Goal: Information Seeking & Learning: Learn about a topic

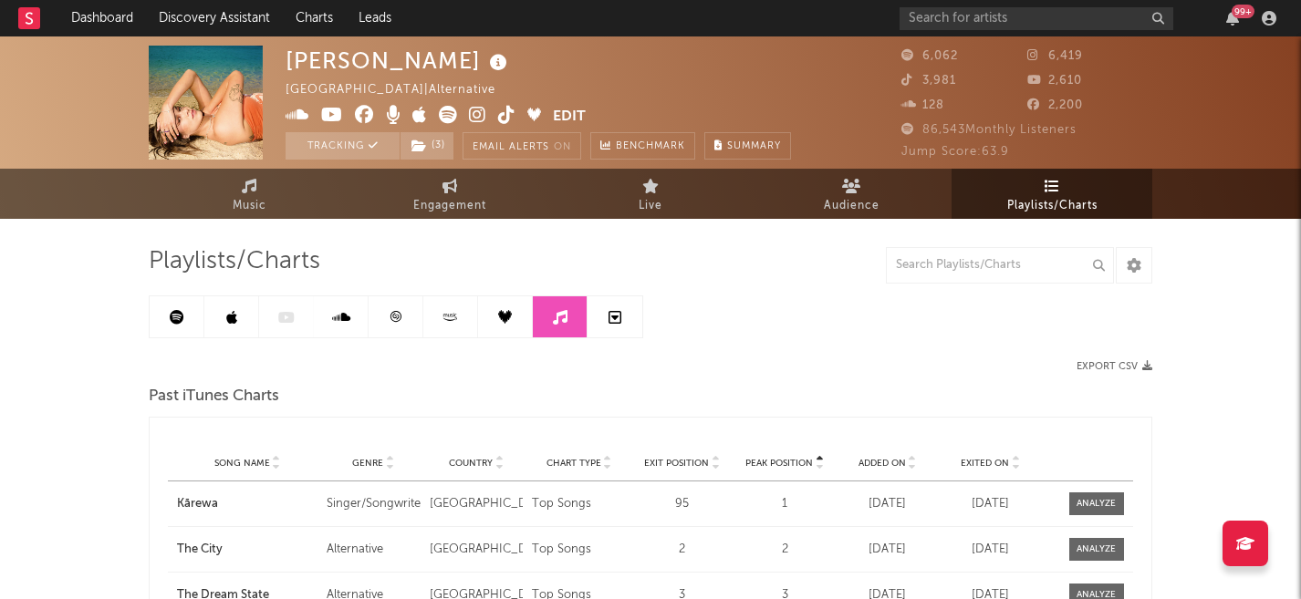
drag, startPoint x: 1036, startPoint y: 210, endPoint x: 1045, endPoint y: 192, distance: 20.0
click at [1036, 210] on span "Playlists/Charts" at bounding box center [1052, 206] width 90 height 22
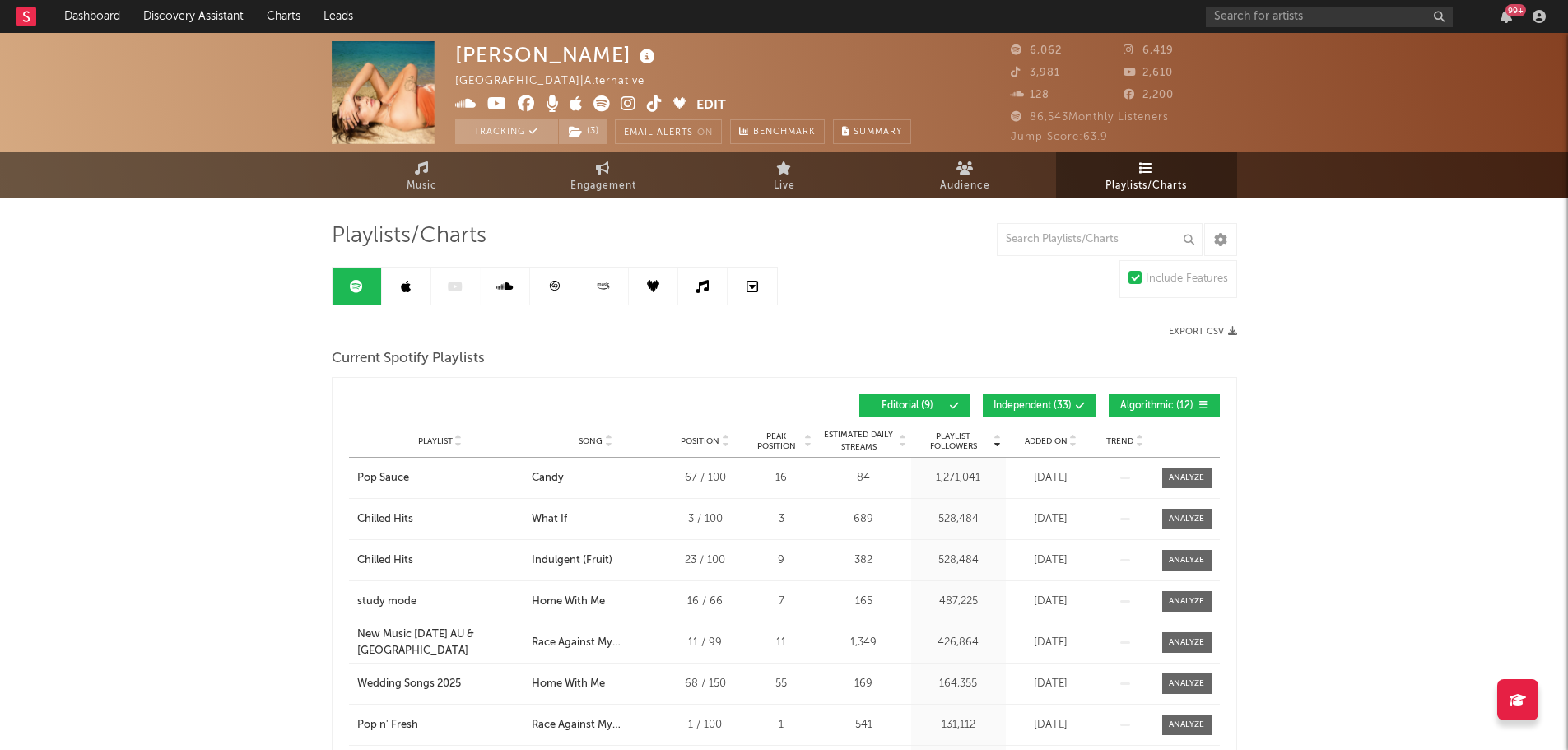
click at [1040, 446] on div "Added On" at bounding box center [1050, 441] width 82 height 13
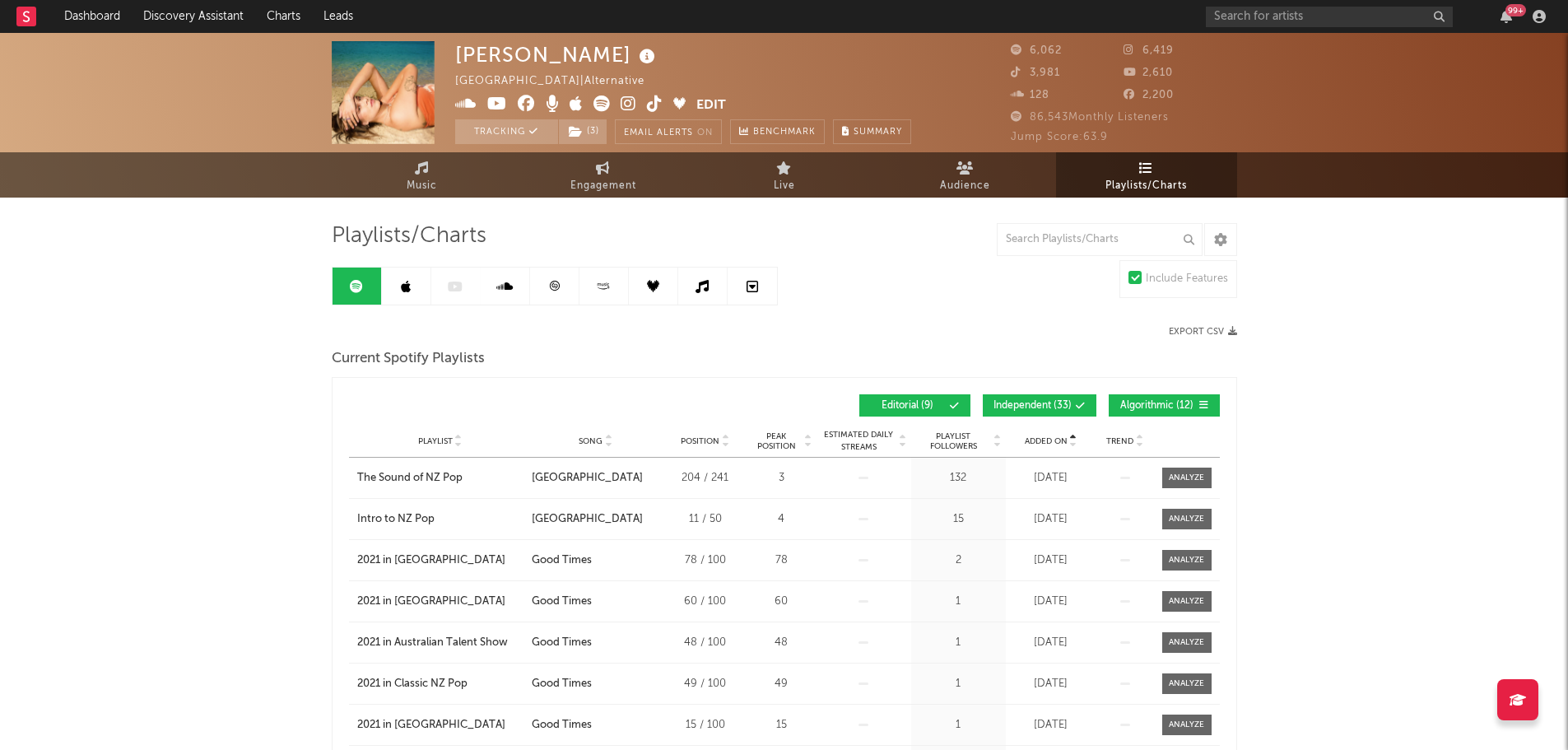
click at [1044, 438] on span "Added On" at bounding box center [1046, 440] width 42 height 10
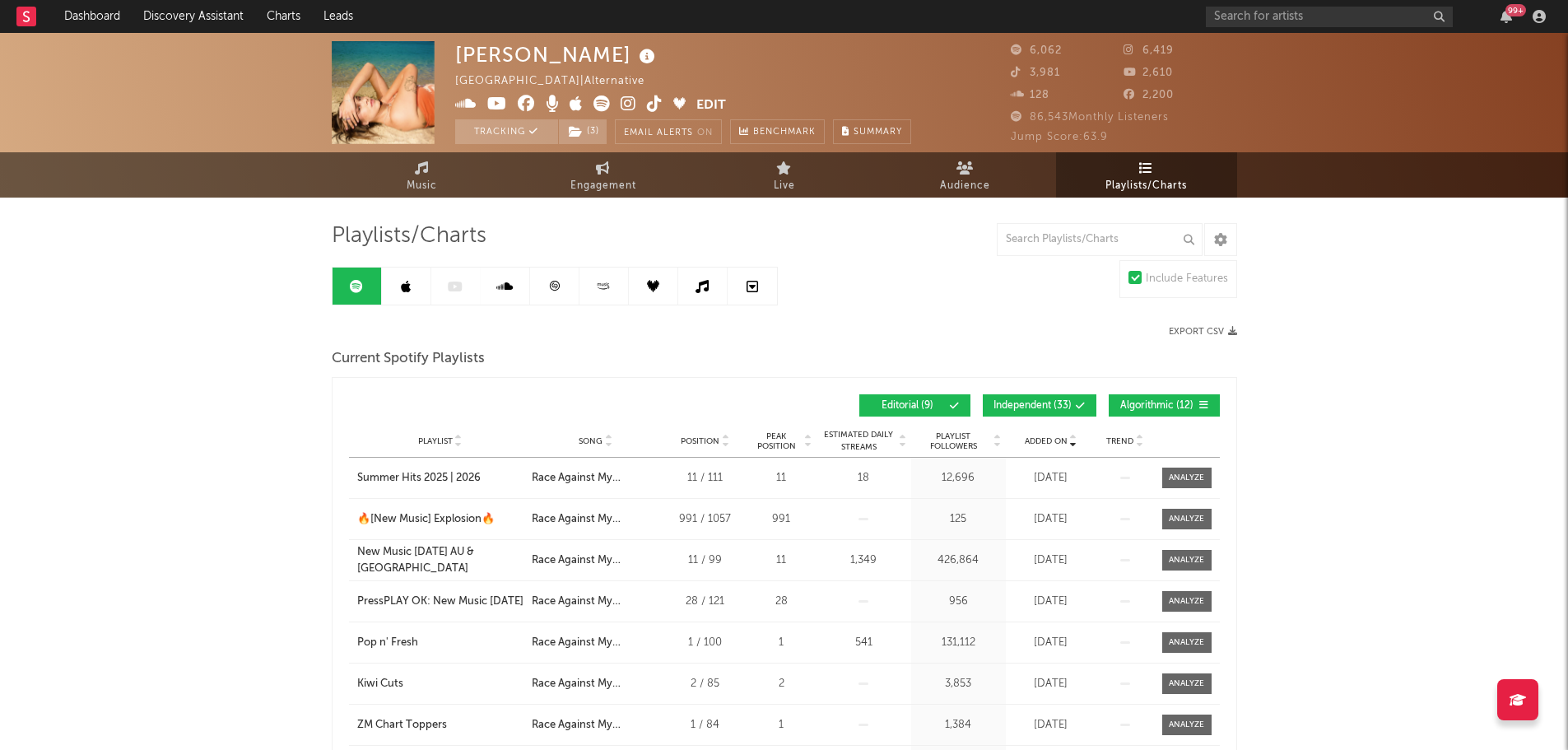
click at [1038, 401] on span "Independent ( 33 )" at bounding box center [1032, 405] width 78 height 10
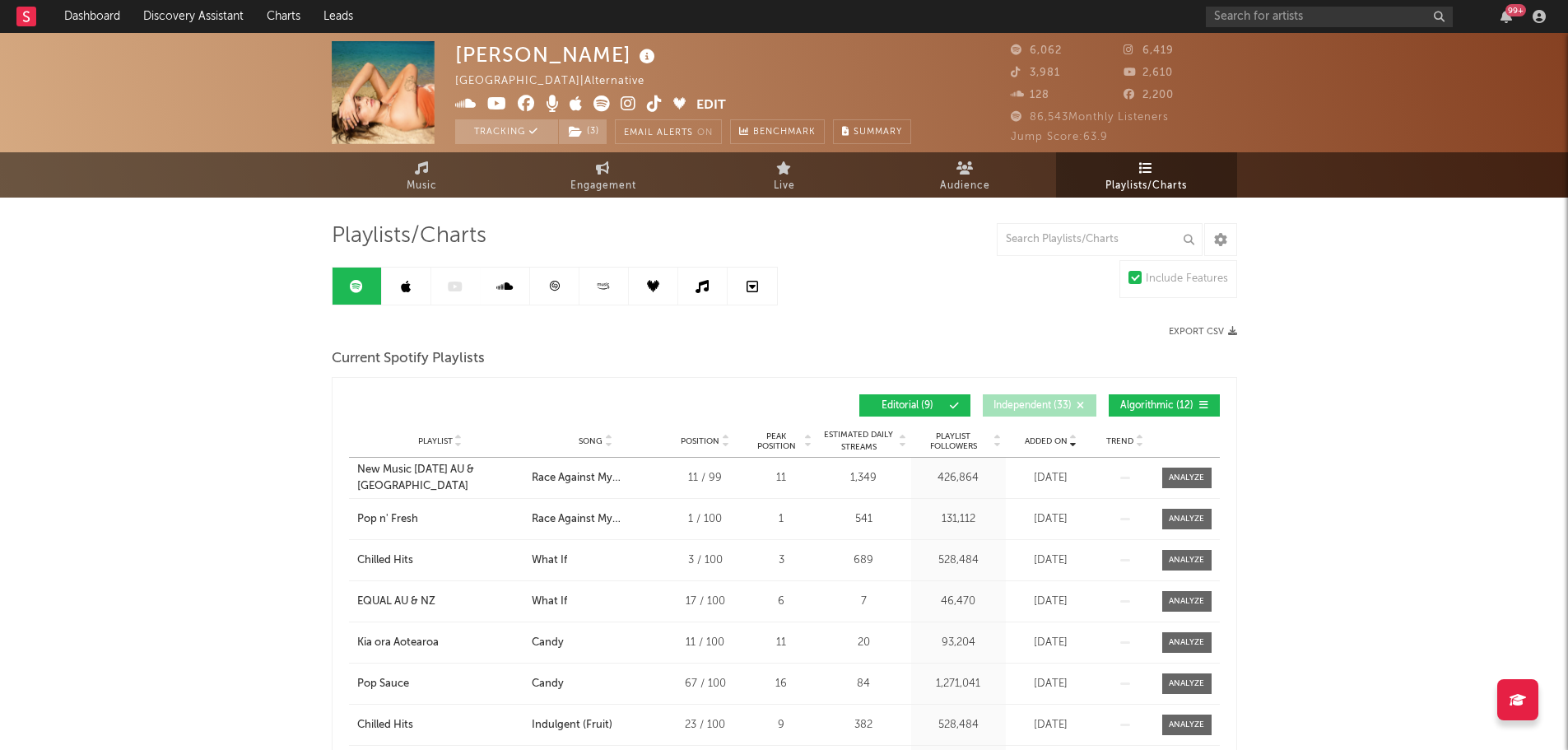
click at [1155, 398] on button "Algorithmic ( 12 )" at bounding box center [1164, 405] width 111 height 23
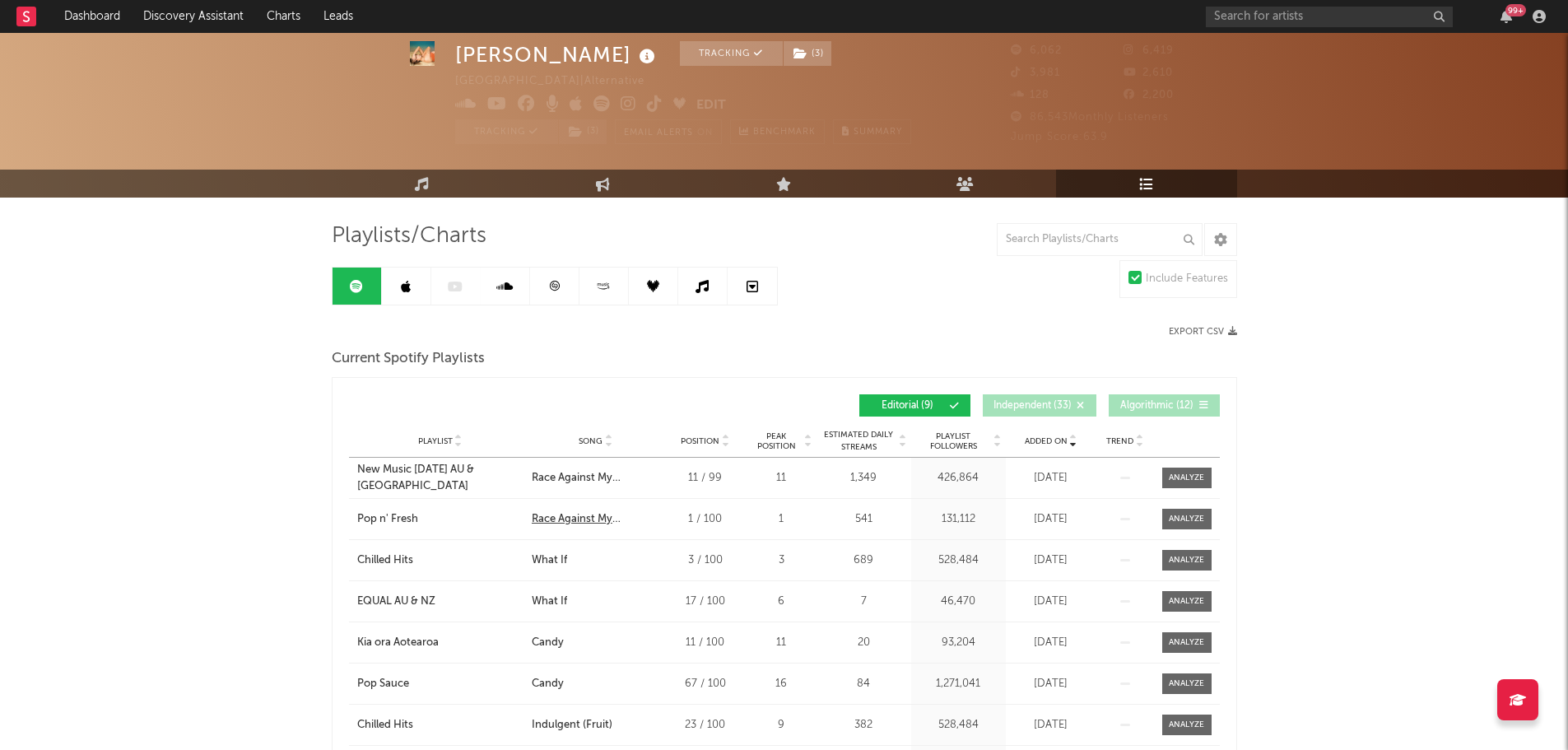
scroll to position [82, 0]
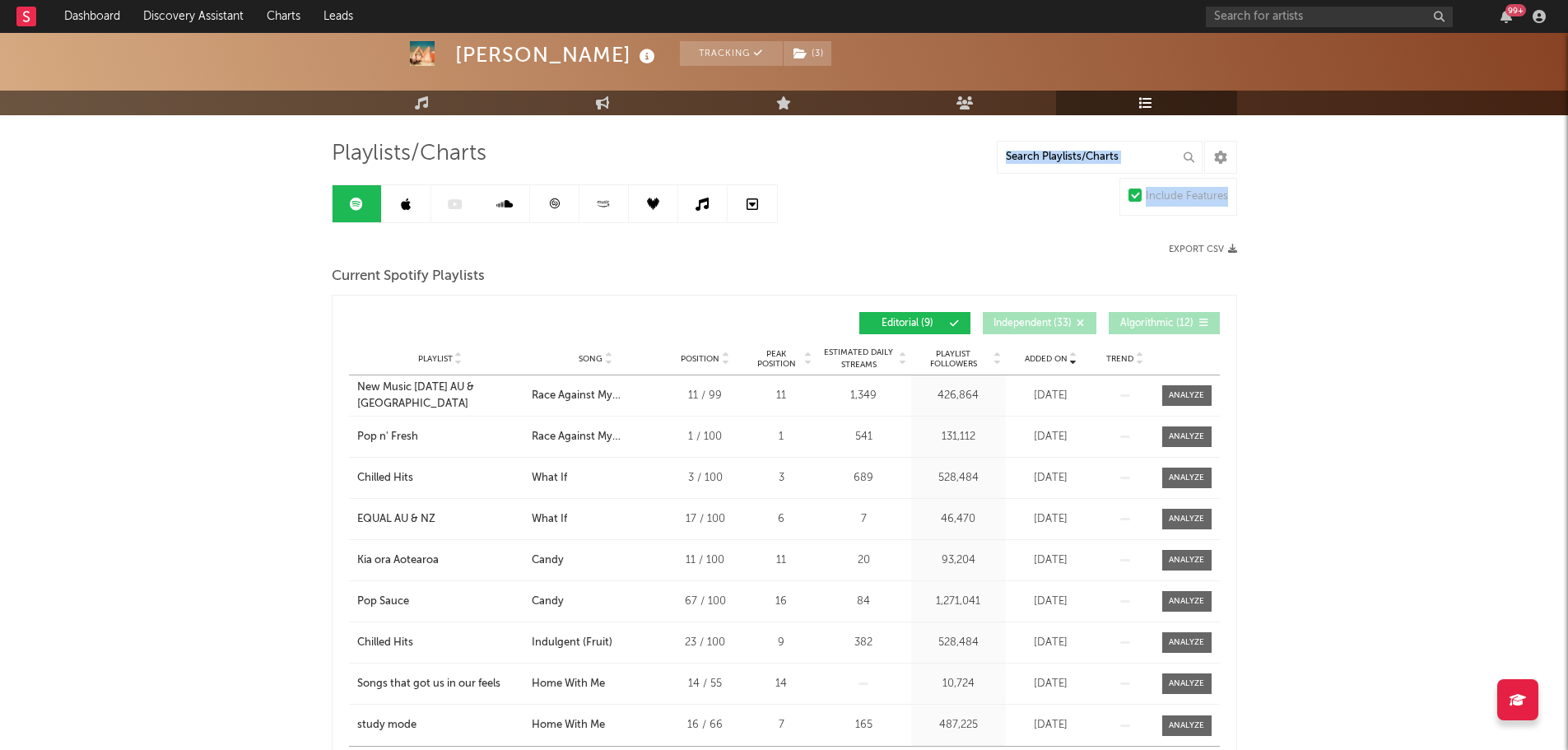
drag, startPoint x: 199, startPoint y: 177, endPoint x: 220, endPoint y: 312, distance: 136.6
drag, startPoint x: 181, startPoint y: 384, endPoint x: 125, endPoint y: 273, distance: 124.3
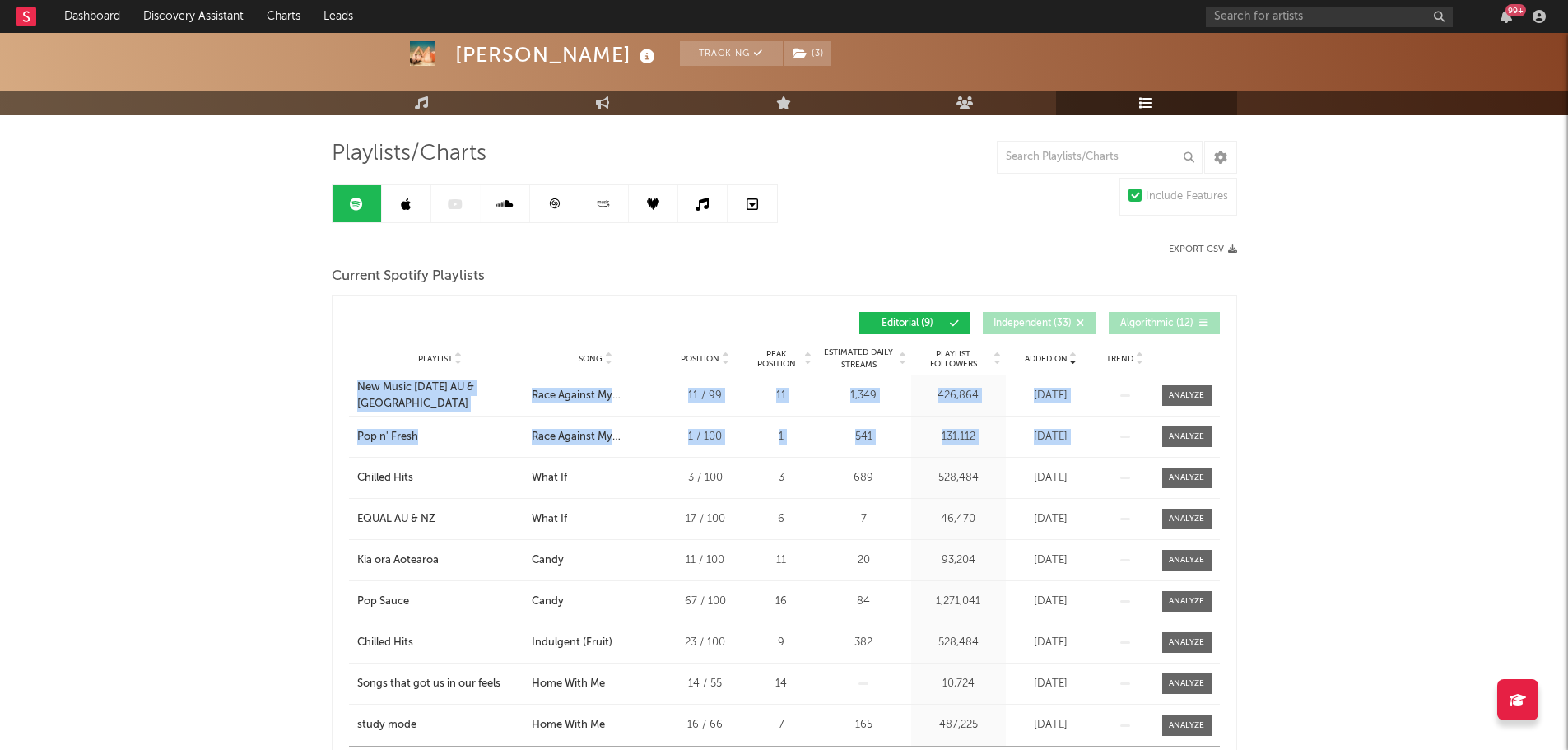
drag, startPoint x: 138, startPoint y: 351, endPoint x: 126, endPoint y: 318, distance: 35.1
